Goal: Navigation & Orientation: Find specific page/section

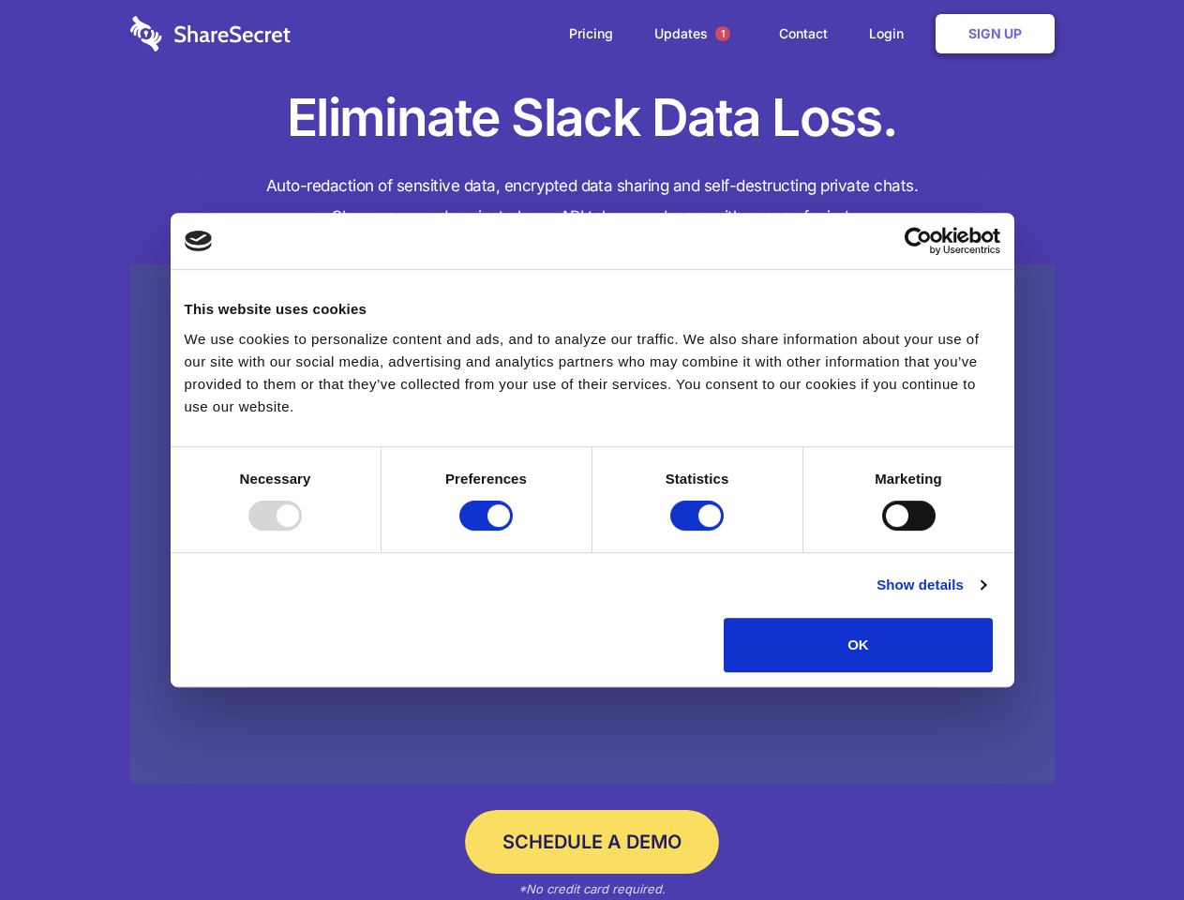
click at [302, 531] on div at bounding box center [274, 516] width 53 height 30
click at [513, 531] on input "Preferences" at bounding box center [485, 516] width 53 height 30
checkbox input "false"
click at [699, 531] on input "Statistics" at bounding box center [696, 516] width 53 height 30
checkbox input "false"
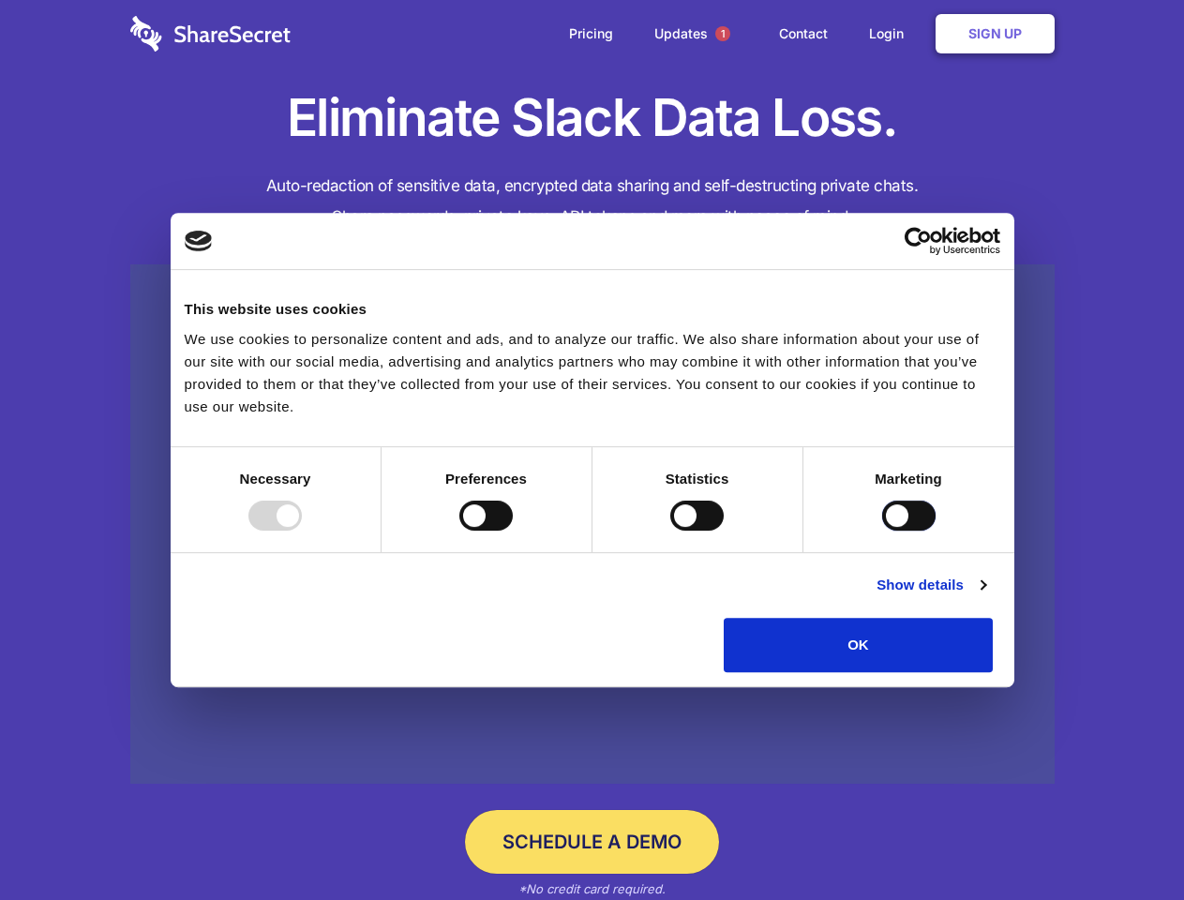
click at [882, 531] on input "Marketing" at bounding box center [908, 516] width 53 height 30
checkbox input "true"
click at [985, 596] on link "Show details" at bounding box center [930, 585] width 109 height 22
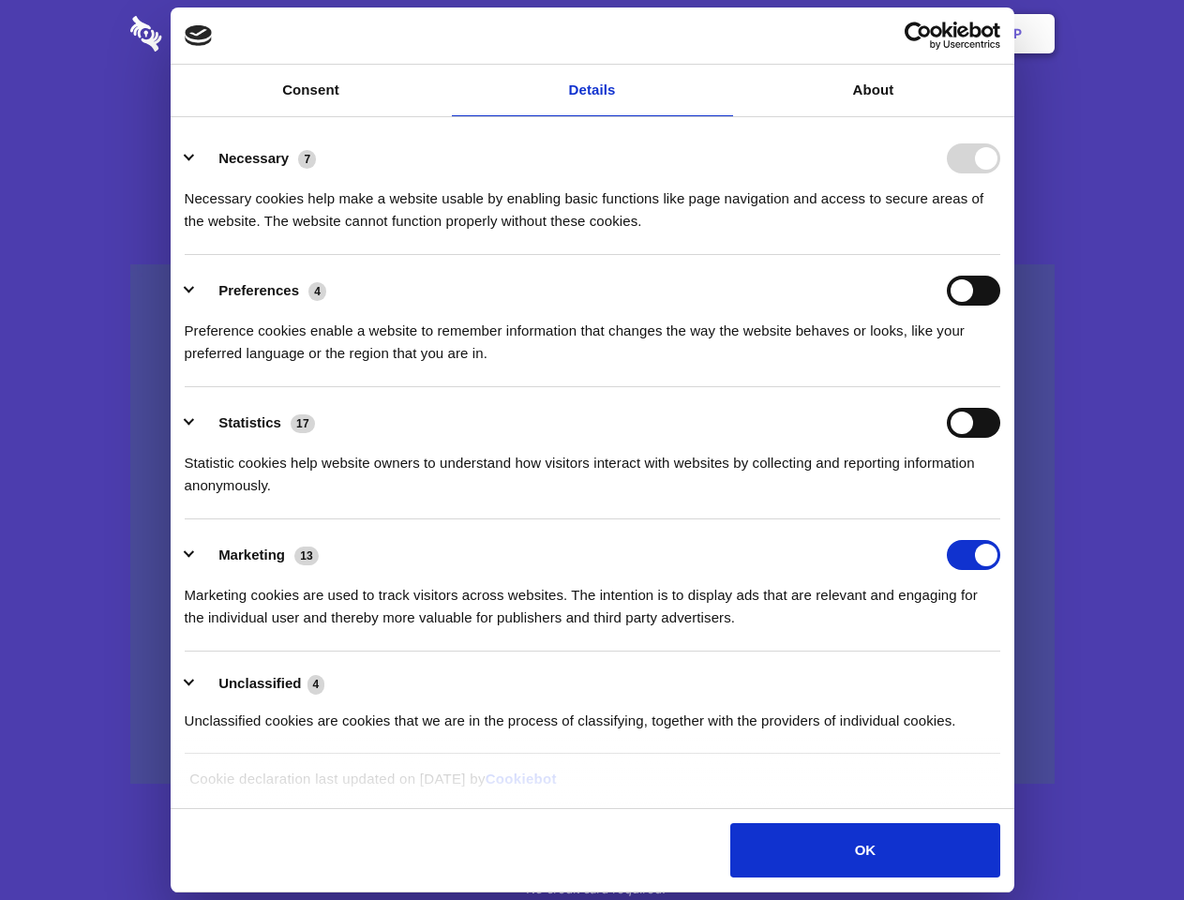
click at [1000, 255] on li "Necessary 7 Necessary cookies help make a website usable by enabling basic func…" at bounding box center [593, 189] width 816 height 132
click at [722, 34] on span "1" at bounding box center [722, 33] width 15 height 15
